Goal: Task Accomplishment & Management: Manage account settings

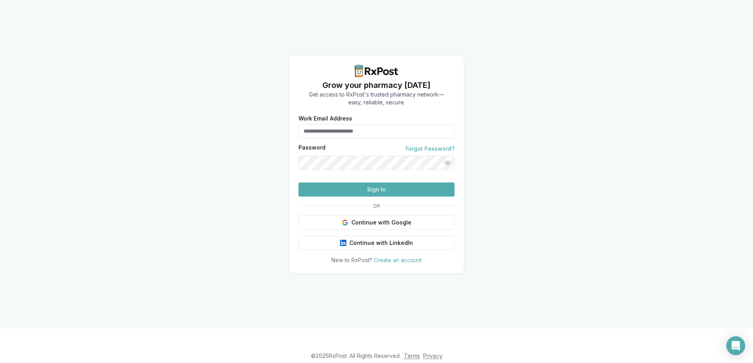
type input "**********"
click at [394, 196] on button "Sign In" at bounding box center [376, 189] width 156 height 14
click at [429, 145] on link "Forgot Password?" at bounding box center [429, 149] width 49 height 8
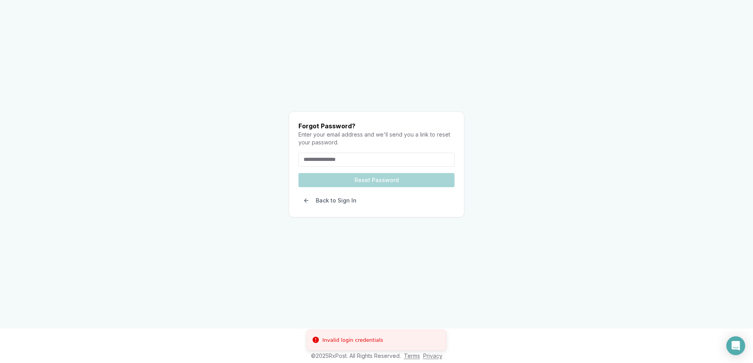
click at [377, 153] on input "email" at bounding box center [376, 160] width 156 height 14
type input "**********"
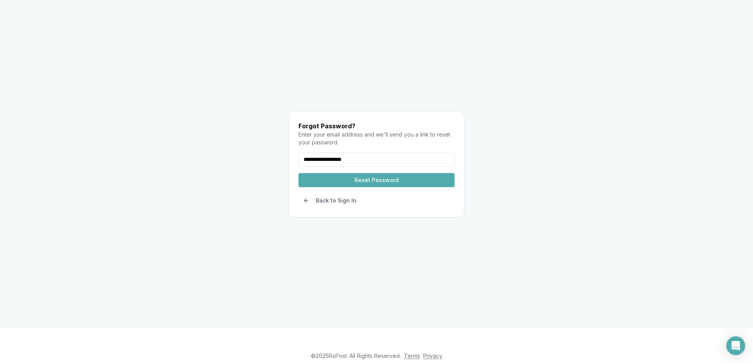
click at [357, 173] on button "Reset Password" at bounding box center [376, 180] width 156 height 14
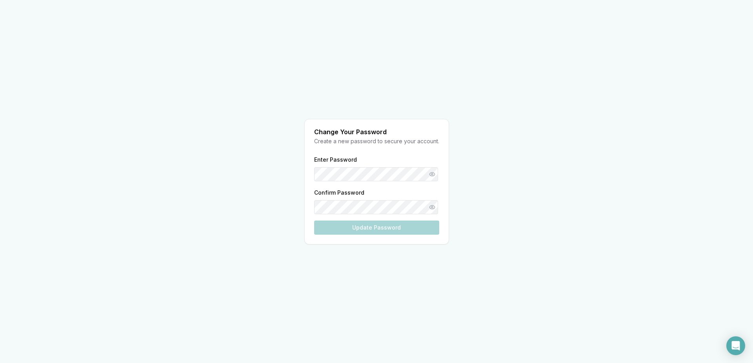
click at [359, 170] on div "Enter Password Confirm Password Update Password" at bounding box center [376, 194] width 125 height 80
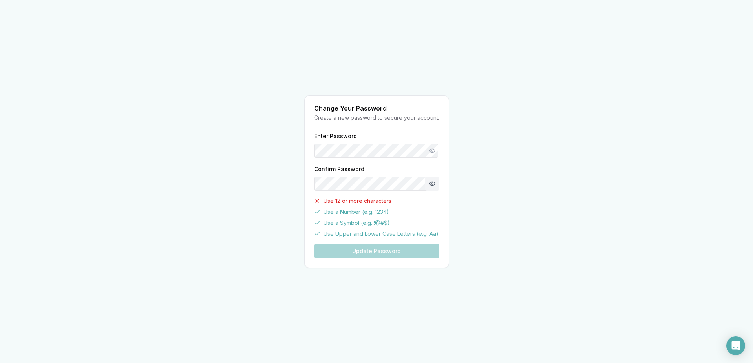
click at [433, 182] on button "Show password" at bounding box center [432, 183] width 14 height 14
click at [382, 250] on button "Update Password" at bounding box center [376, 251] width 125 height 14
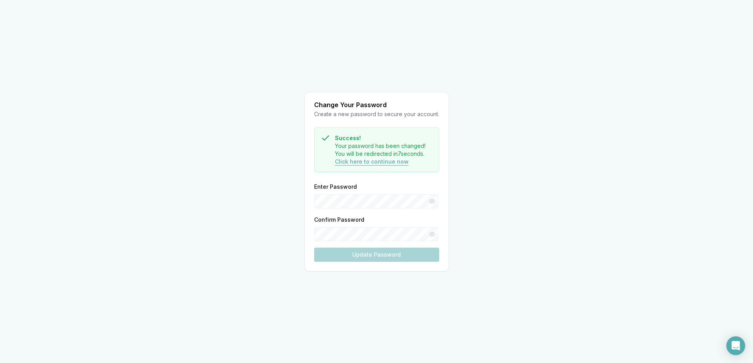
click at [377, 160] on button "Click here to continue now" at bounding box center [372, 162] width 74 height 8
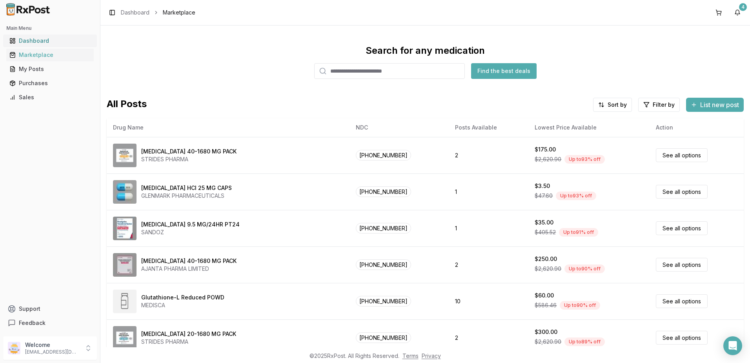
click at [29, 38] on div "Dashboard" at bounding box center [49, 41] width 81 height 8
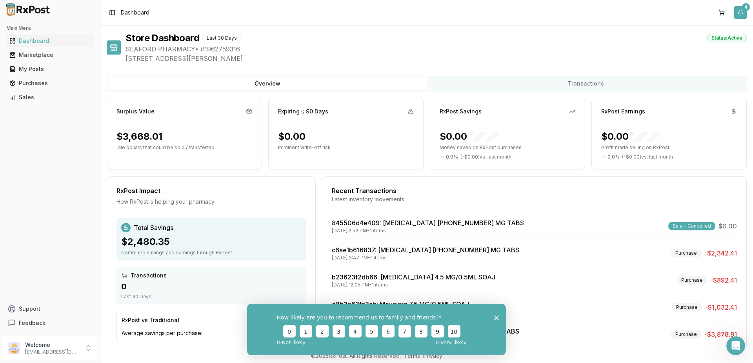
click at [743, 11] on button "4" at bounding box center [740, 12] width 13 height 13
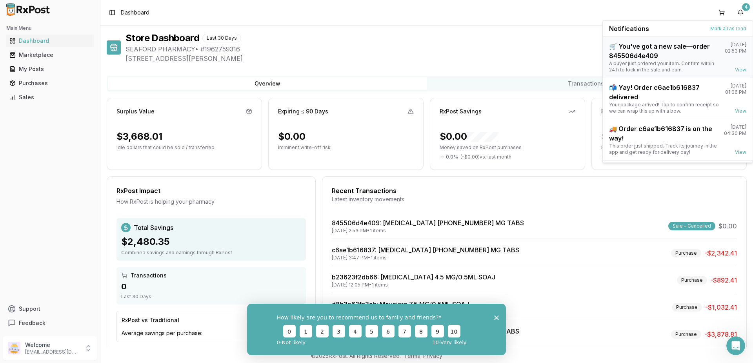
click at [737, 67] on link "View" at bounding box center [740, 70] width 11 height 6
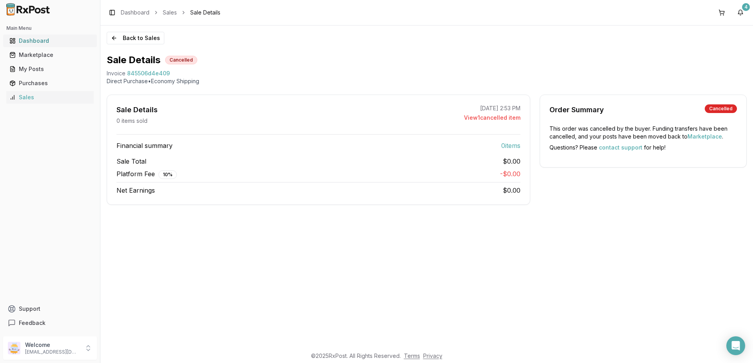
click at [30, 38] on div "Dashboard" at bounding box center [49, 41] width 81 height 8
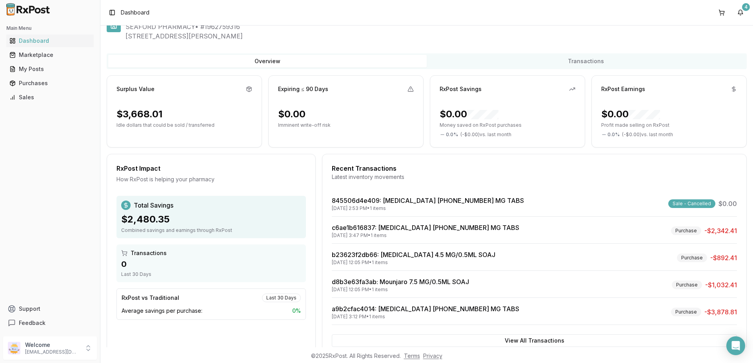
scroll to position [44, 0]
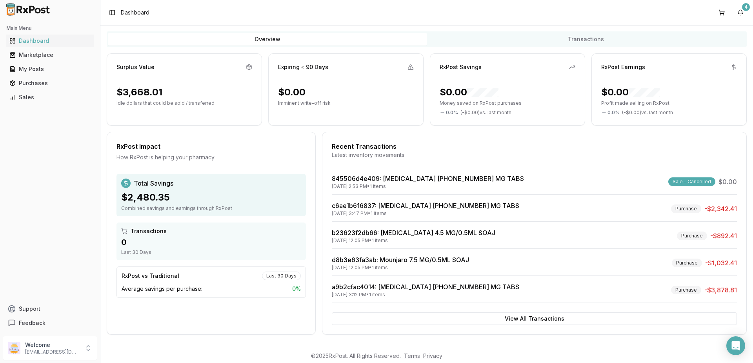
click at [20, 9] on img at bounding box center [28, 9] width 50 height 13
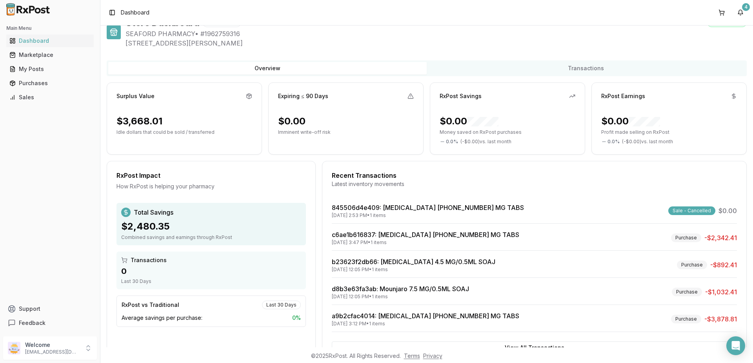
scroll to position [0, 0]
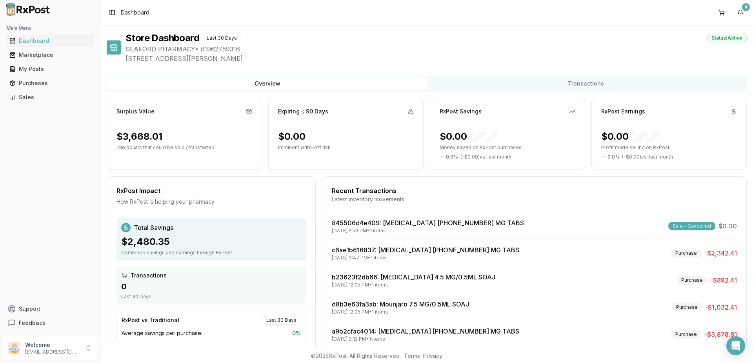
click at [121, 12] on span "Dashboard" at bounding box center [135, 13] width 29 height 8
click at [114, 51] on icon at bounding box center [113, 48] width 5 height 3
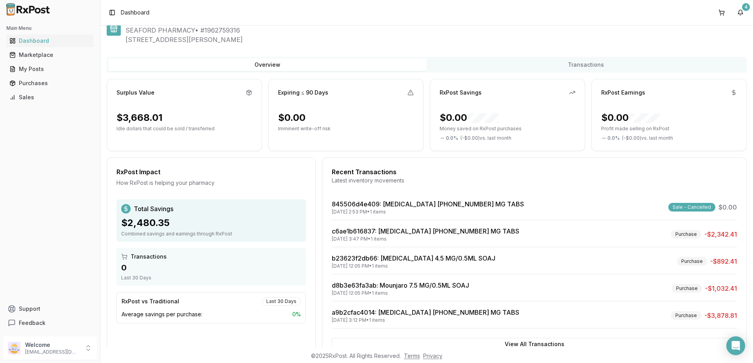
scroll to position [44, 0]
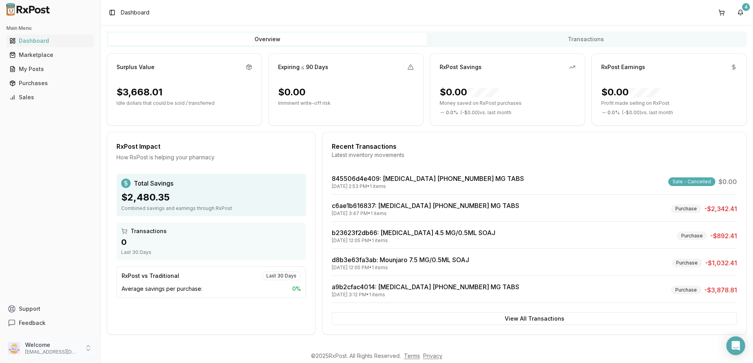
click at [53, 353] on p "[EMAIL_ADDRESS][DOMAIN_NAME]" at bounding box center [52, 352] width 54 height 6
click at [143, 323] on span "Team Members" at bounding box center [142, 324] width 74 height 8
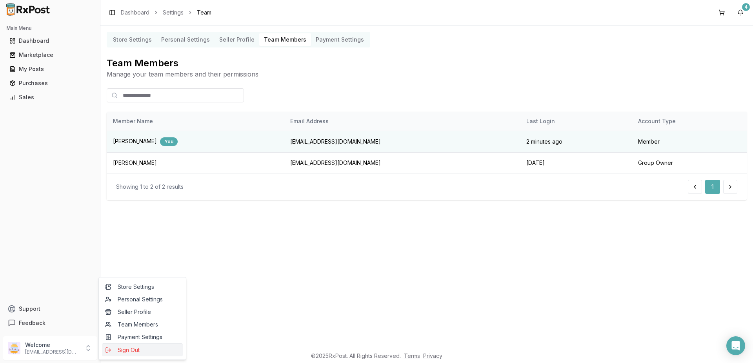
click at [134, 349] on span "Sign Out" at bounding box center [142, 350] width 74 height 8
